Goal: Task Accomplishment & Management: Use online tool/utility

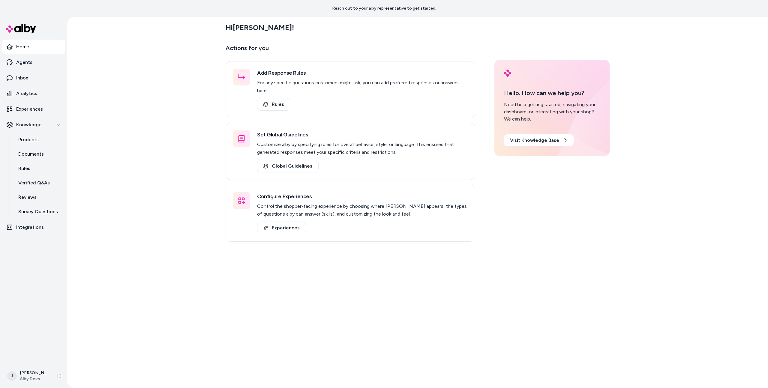
click at [93, 171] on div "Hi [PERSON_NAME] ! Actions for you Add Response Rules For any specific question…" at bounding box center [417, 203] width 701 height 372
click at [30, 138] on p "Products" at bounding box center [28, 139] width 20 height 7
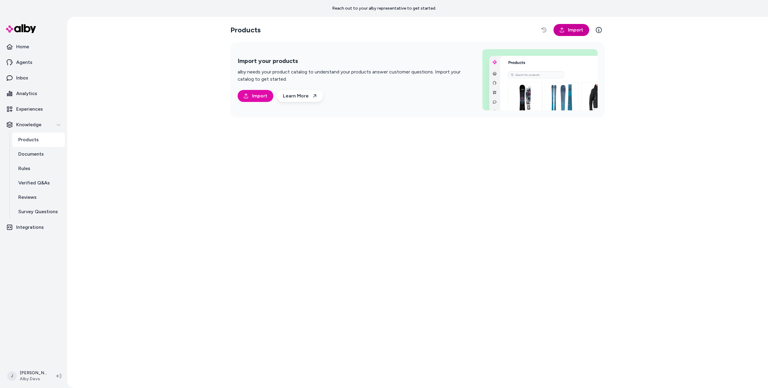
click at [559, 33] on link "Import" at bounding box center [572, 30] width 36 height 12
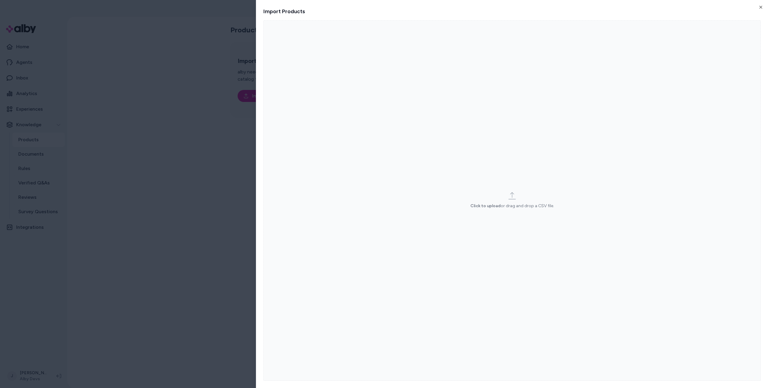
click at [485, 189] on label "Click to upload or drag and drop a CSV file." at bounding box center [513, 200] width 498 height 361
click at [0, 0] on input "Click to upload or drag and drop a CSV file." at bounding box center [0, 0] width 0 height 0
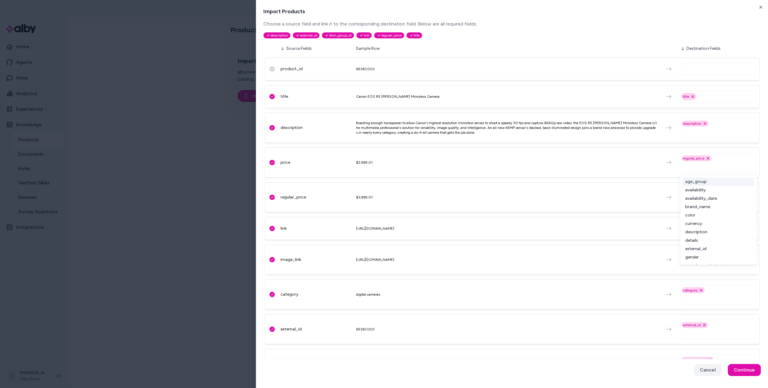
click at [713, 163] on input "text" at bounding box center [719, 166] width 71 height 7
drag, startPoint x: 712, startPoint y: 218, endPoint x: 712, endPoint y: 212, distance: 6.0
click at [712, 218] on div "color" at bounding box center [718, 215] width 71 height 8
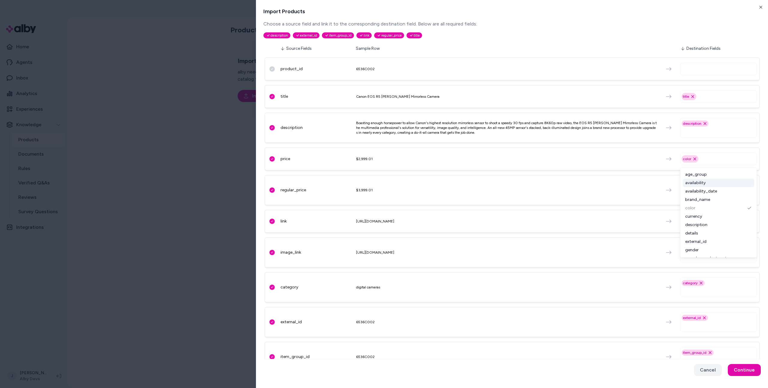
click at [711, 183] on div "availability" at bounding box center [718, 183] width 71 height 8
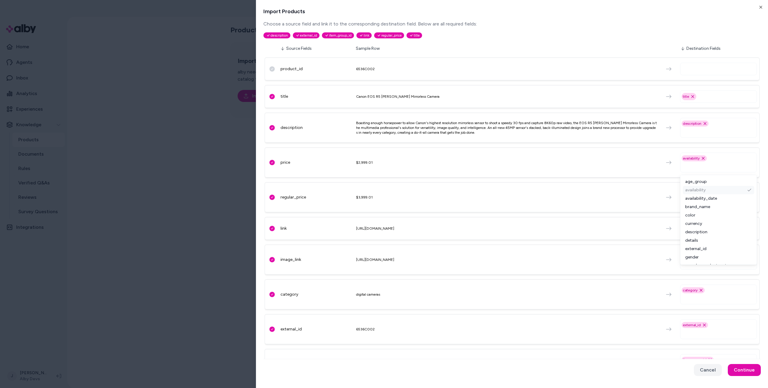
click at [711, 194] on div "availability" at bounding box center [718, 190] width 71 height 8
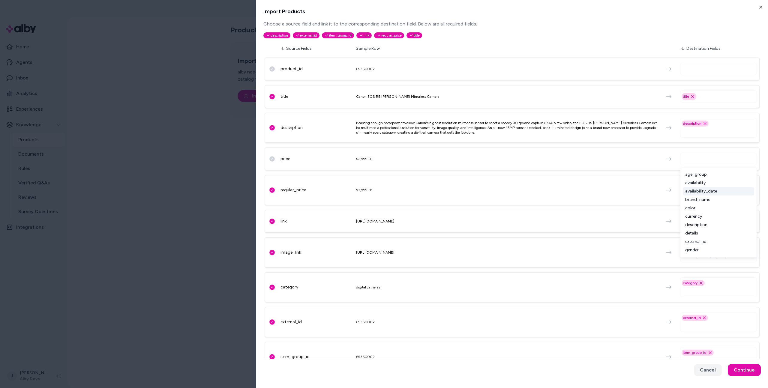
click at [710, 197] on div "brand_name" at bounding box center [718, 200] width 71 height 8
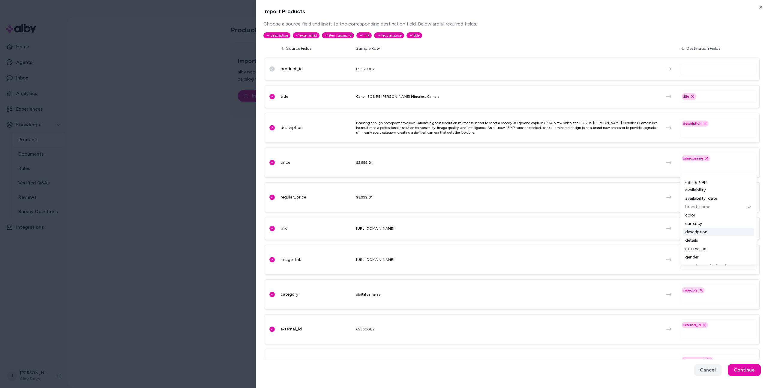
click at [702, 231] on div "description" at bounding box center [718, 232] width 71 height 8
click at [706, 223] on div "currency" at bounding box center [718, 224] width 71 height 8
click at [706, 213] on div "color" at bounding box center [718, 215] width 71 height 8
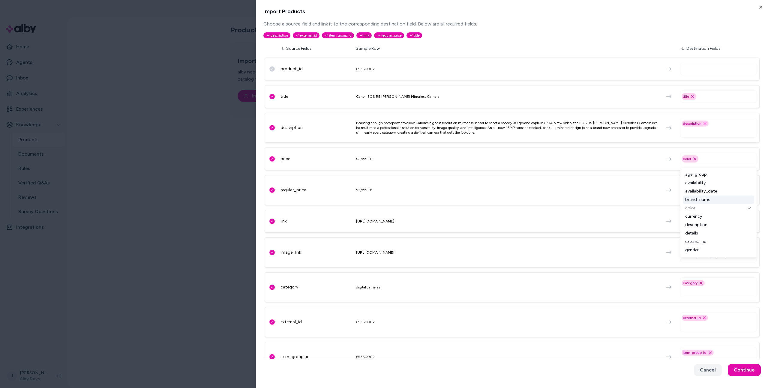
drag, startPoint x: 705, startPoint y: 202, endPoint x: 702, endPoint y: 196, distance: 6.2
click at [705, 202] on div "brand_name" at bounding box center [718, 200] width 71 height 8
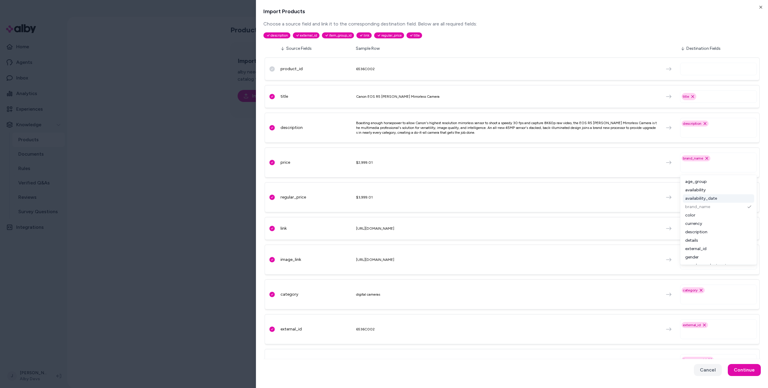
click at [697, 194] on div "availability_date" at bounding box center [718, 198] width 71 height 8
click at [564, 167] on div "price $2,999.01 availability_date Remove availability_date option" at bounding box center [512, 163] width 495 height 30
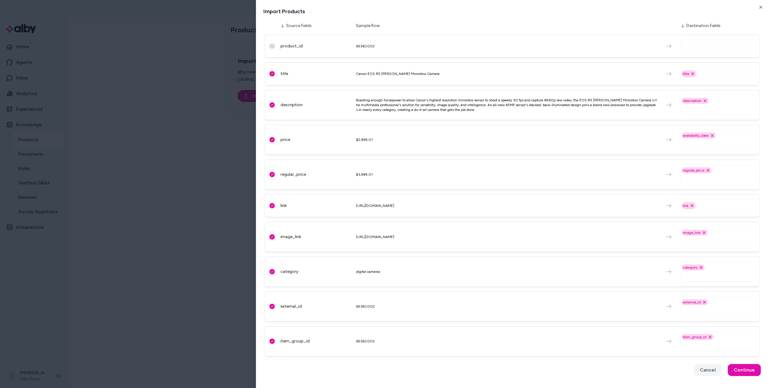
scroll to position [86, 0]
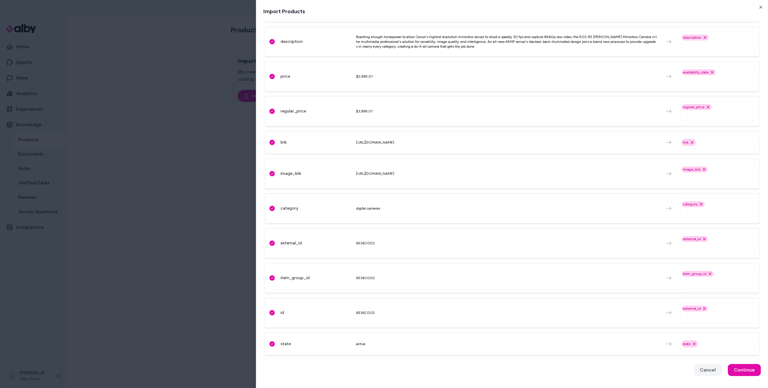
click at [700, 119] on div "regular_price Remove regular_price option" at bounding box center [718, 111] width 77 height 20
click at [288, 343] on div "state" at bounding box center [317, 344] width 72 height 6
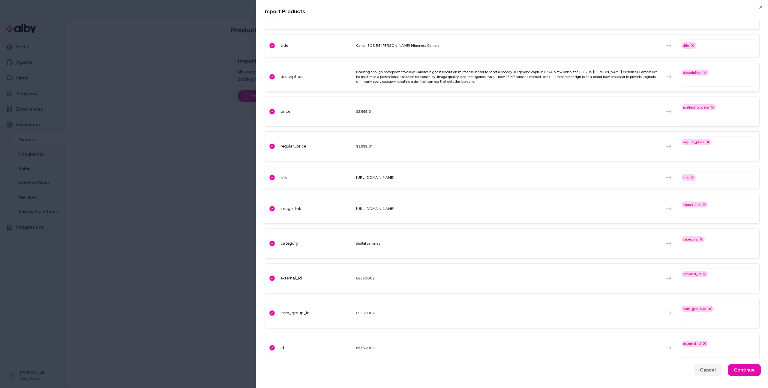
scroll to position [0, 0]
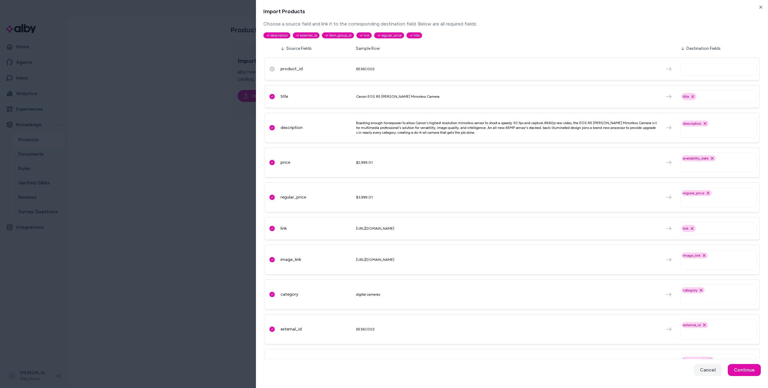
click at [704, 68] on input "text" at bounding box center [719, 68] width 71 height 7
drag, startPoint x: 686, startPoint y: 47, endPoint x: 725, endPoint y: 48, distance: 39.0
click at [730, 48] on div "Destination Fields" at bounding box center [719, 49] width 77 height 6
click at [703, 61] on div at bounding box center [718, 68] width 77 height 17
click at [699, 71] on input "text" at bounding box center [719, 68] width 71 height 7
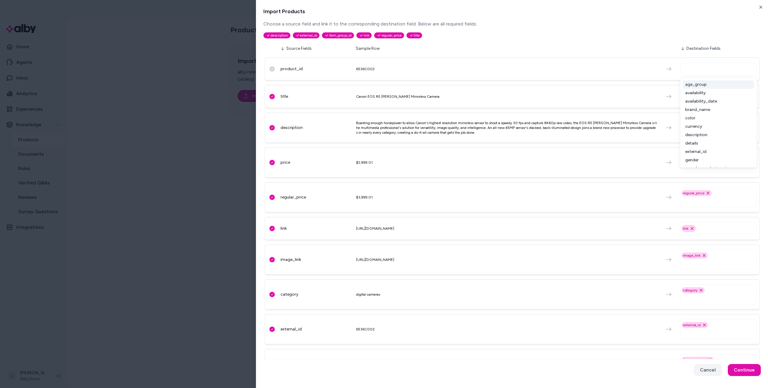
click at [496, 35] on div "description external_id item_group_id link regular_price title" at bounding box center [513, 34] width 498 height 13
